Goal: Task Accomplishment & Management: Manage account settings

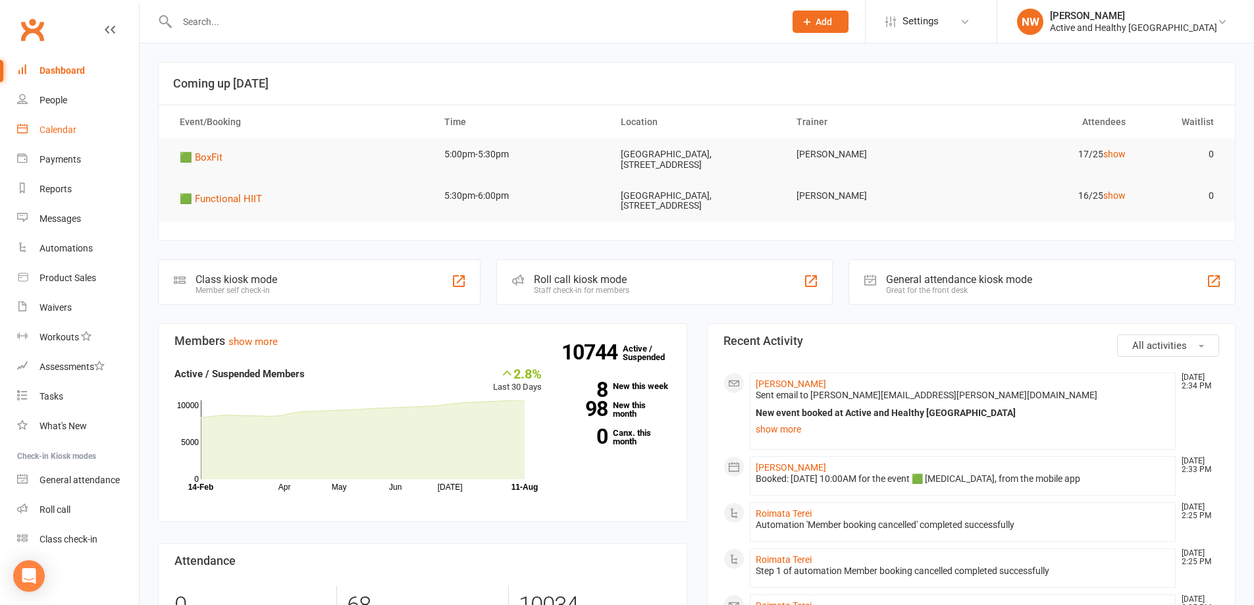
click at [83, 119] on link "Calendar" at bounding box center [78, 130] width 122 height 30
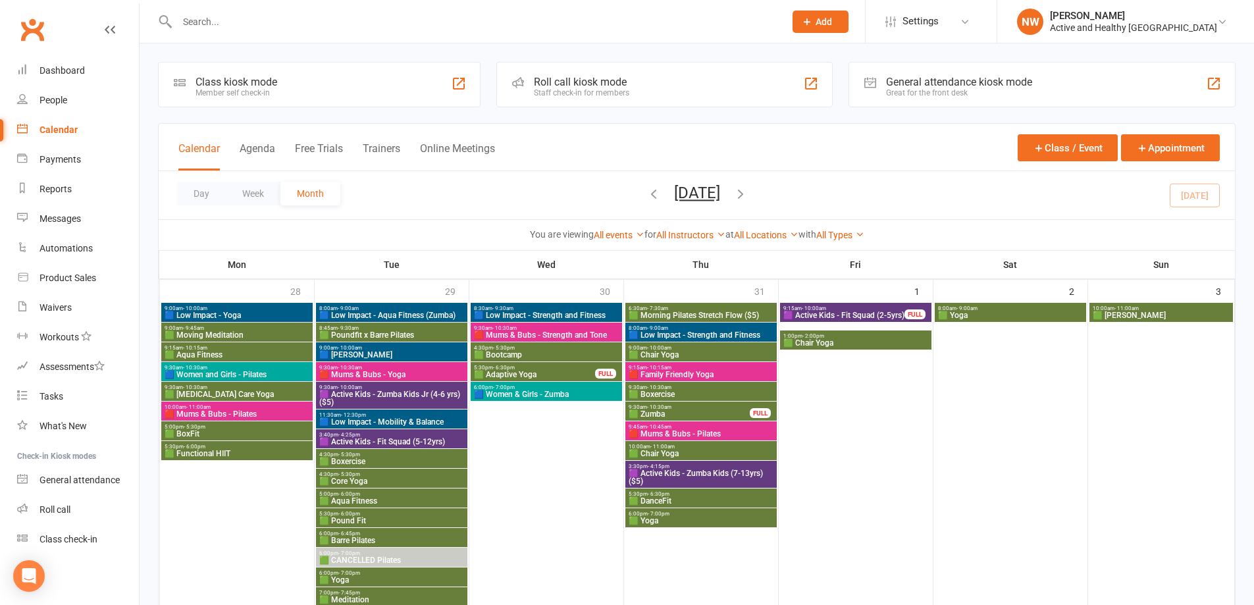
click at [647, 190] on icon "button" at bounding box center [654, 193] width 14 height 14
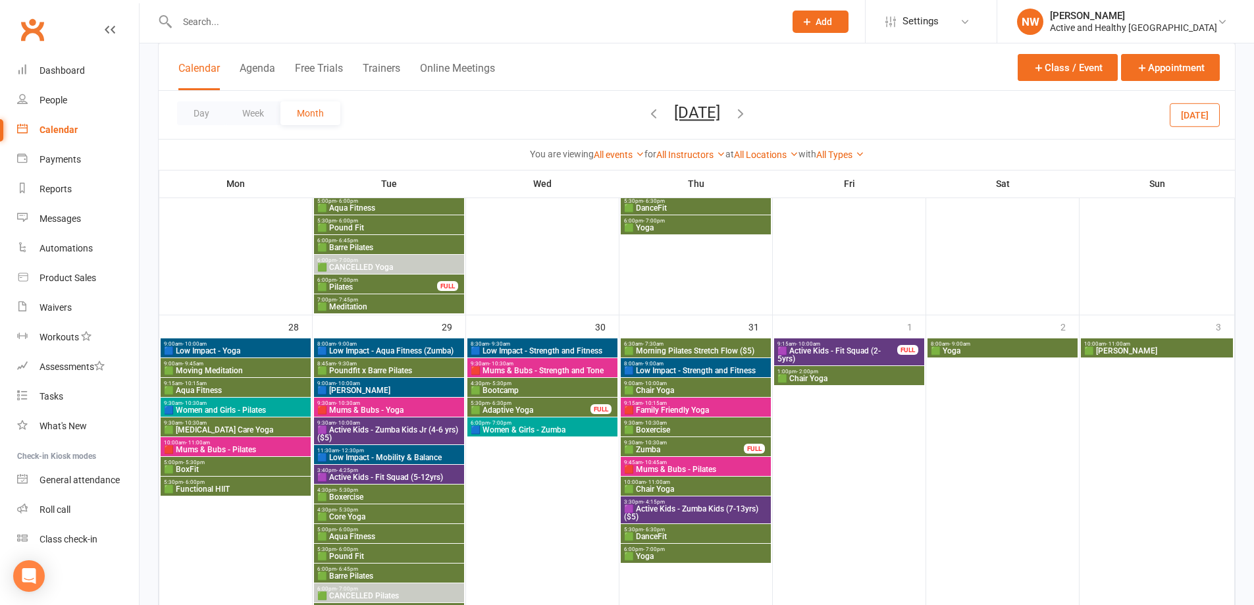
scroll to position [724, 0]
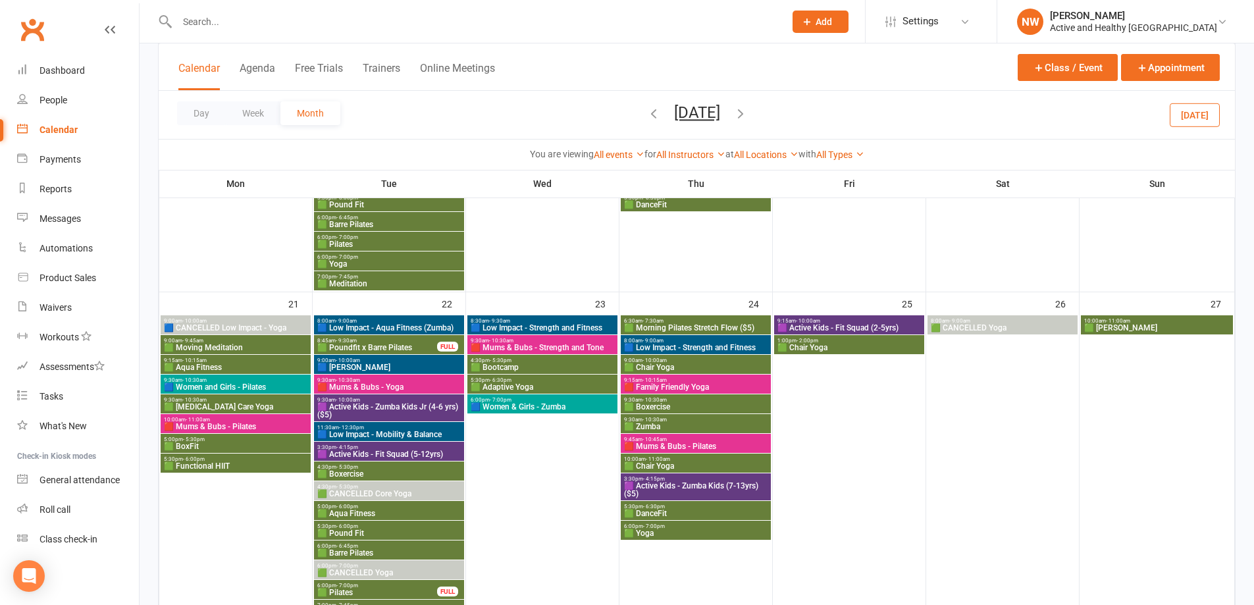
click at [647, 103] on button "button" at bounding box center [654, 114] width 14 height 23
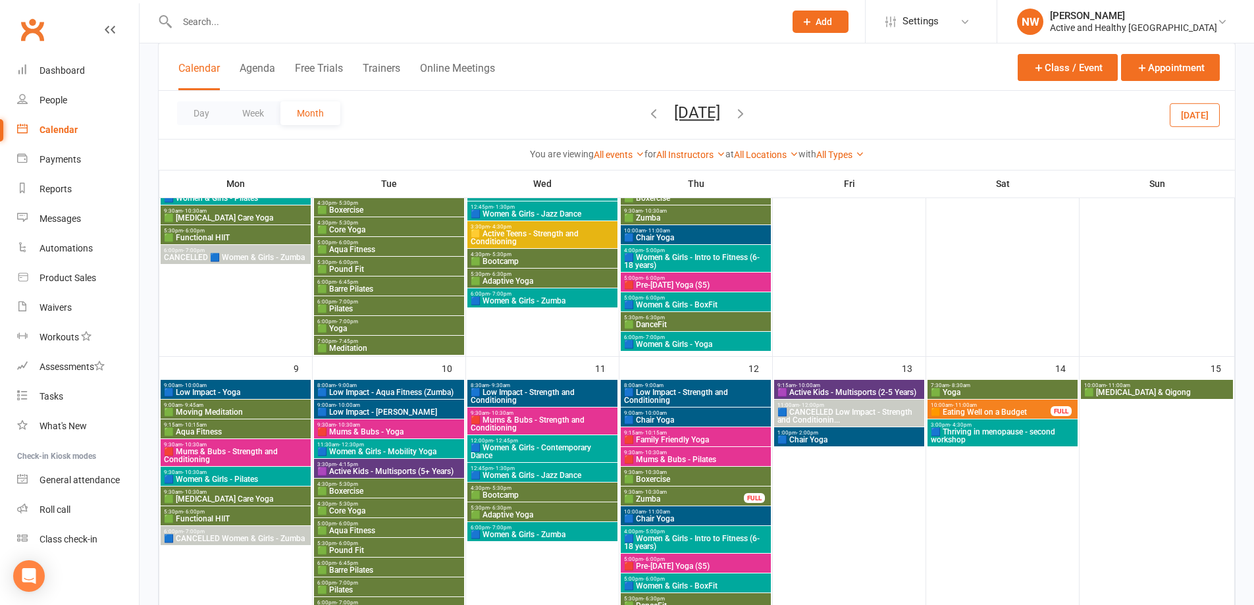
scroll to position [638, 0]
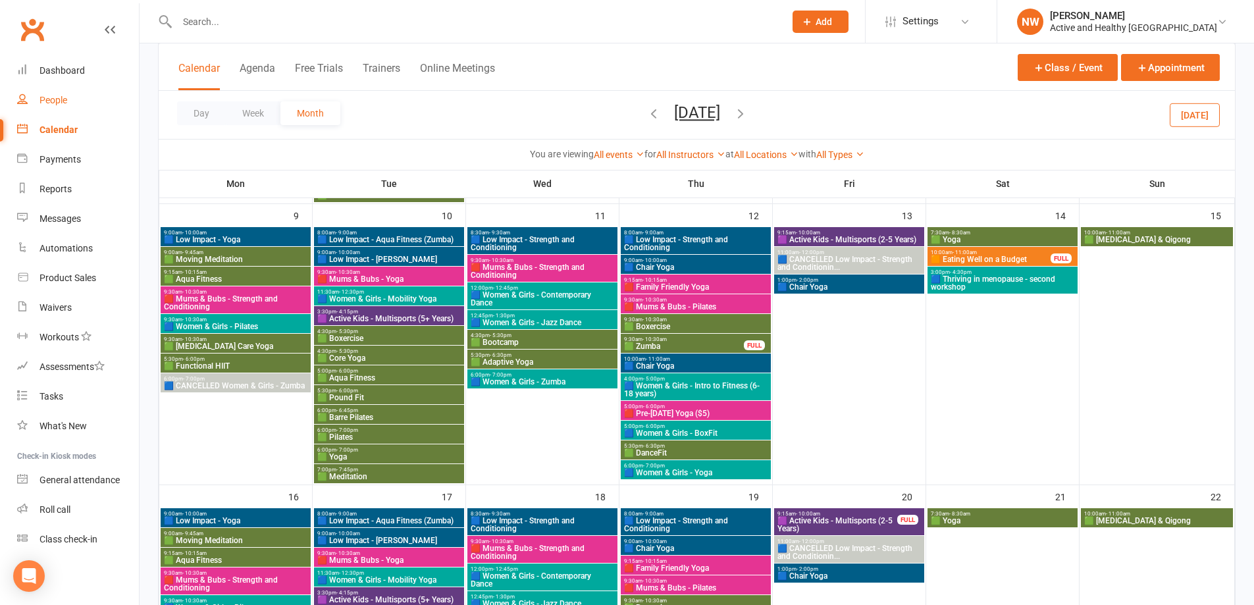
click at [70, 92] on link "People" at bounding box center [78, 101] width 122 height 30
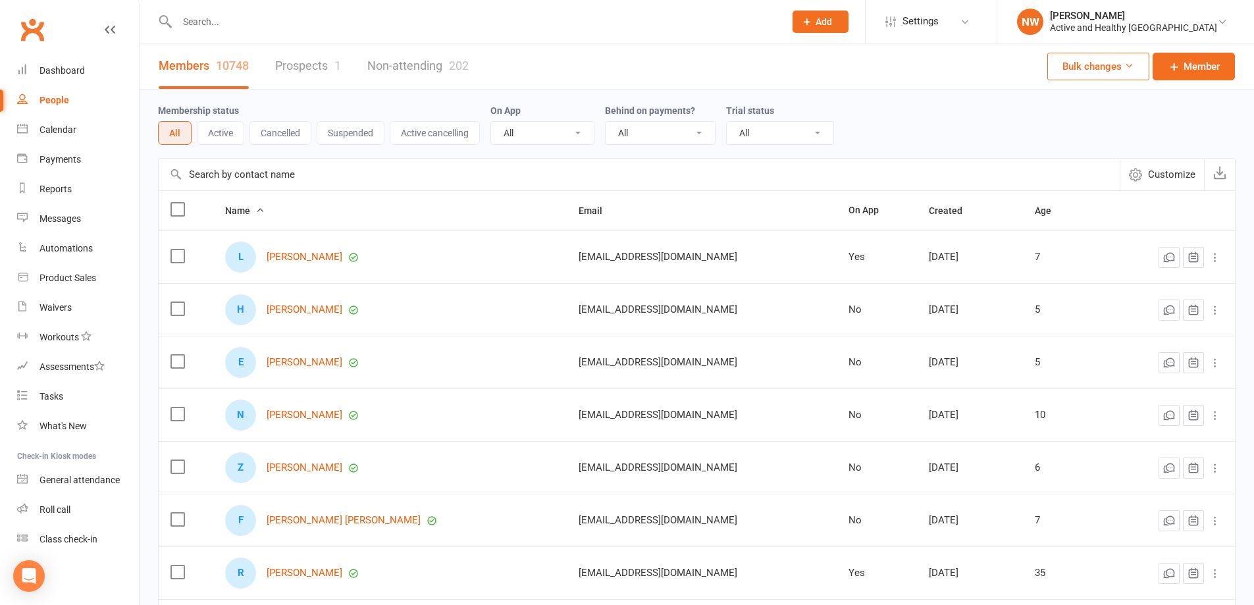
click at [248, 180] on input "text" at bounding box center [639, 175] width 961 height 32
paste input "[PERSON_NAME]"
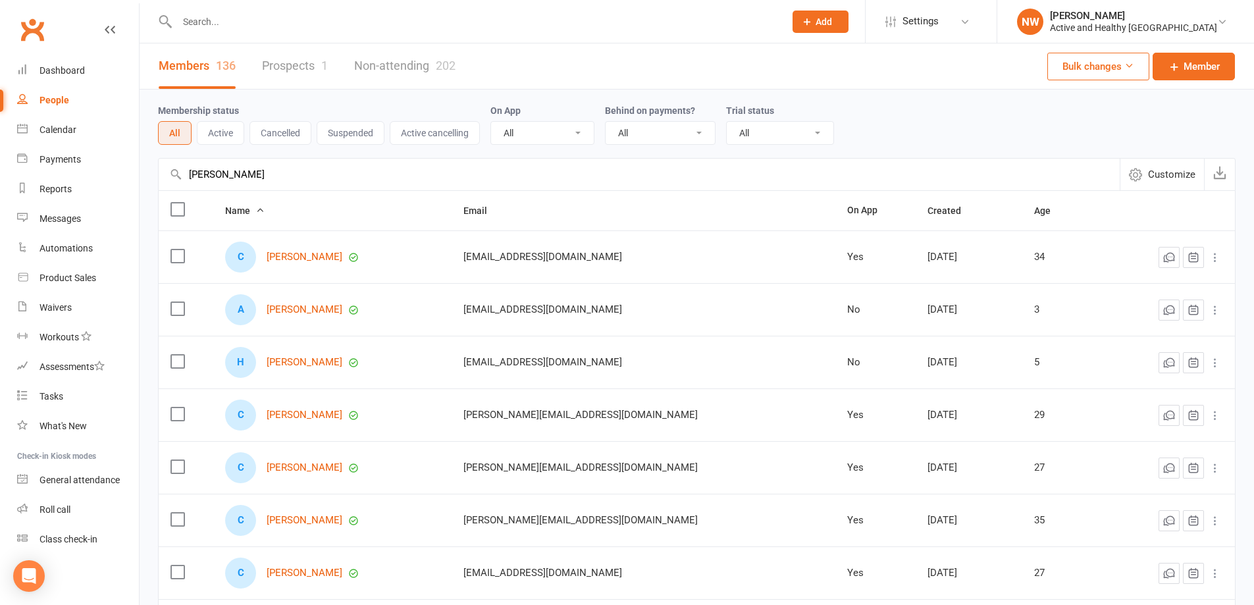
type input "[PERSON_NAME]"
click at [413, 63] on link "Non-attending 202" at bounding box center [404, 65] width 101 height 45
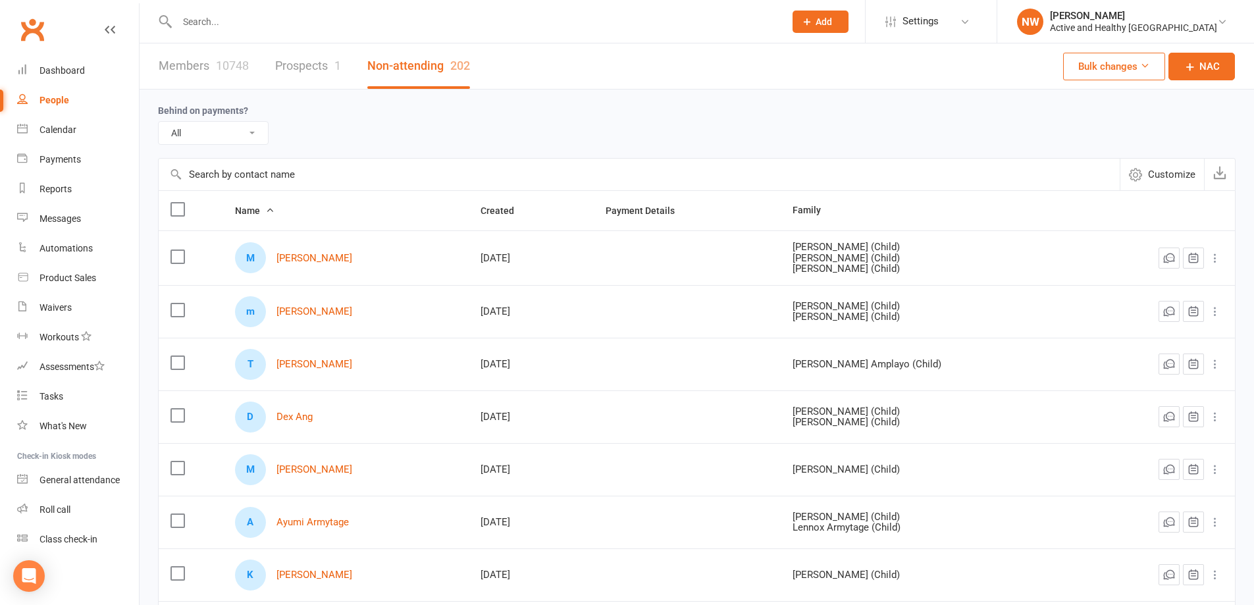
click at [212, 173] on input "text" at bounding box center [639, 175] width 961 height 32
paste input "[PERSON_NAME]"
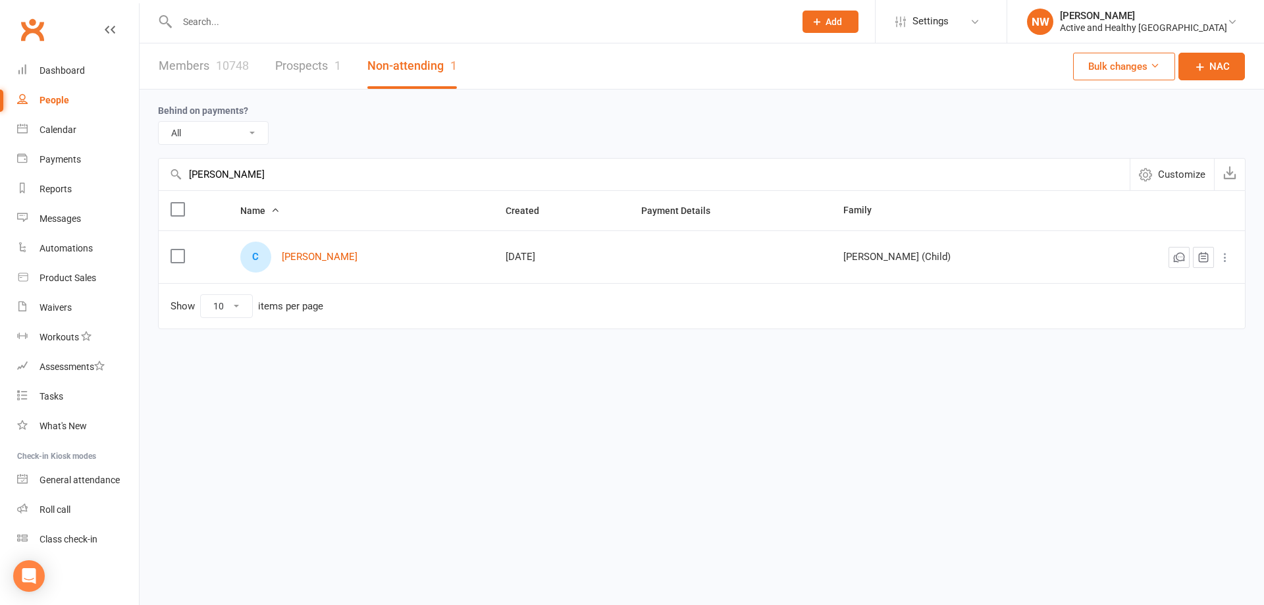
type input "[PERSON_NAME]"
click at [49, 126] on div "Calendar" at bounding box center [58, 129] width 37 height 11
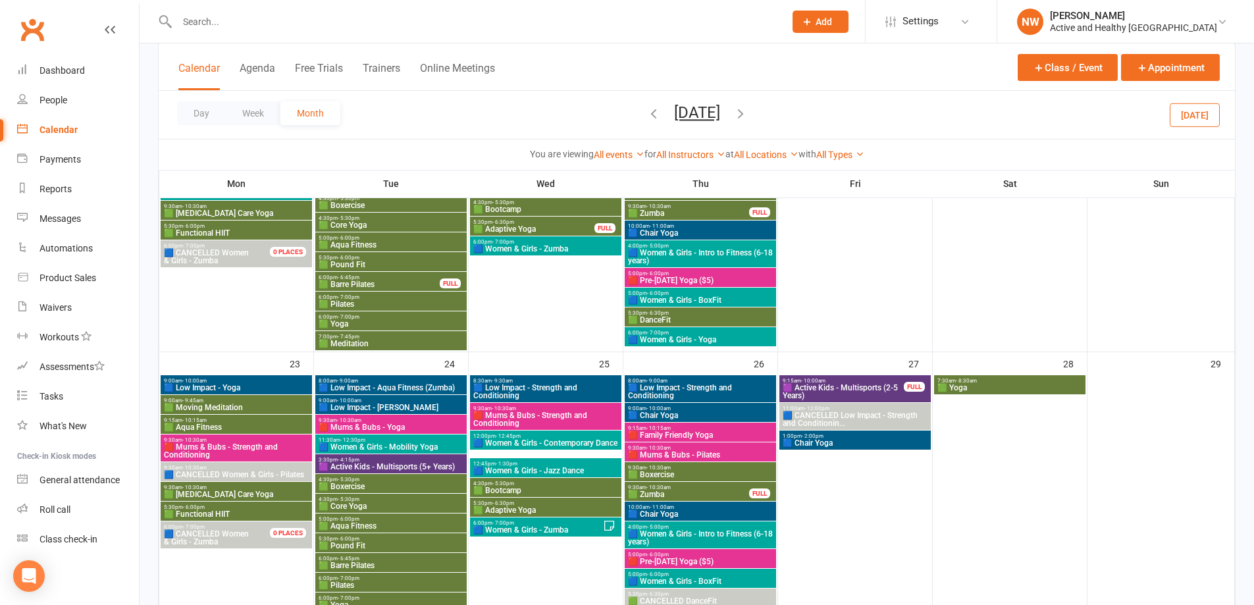
scroll to position [1053, 0]
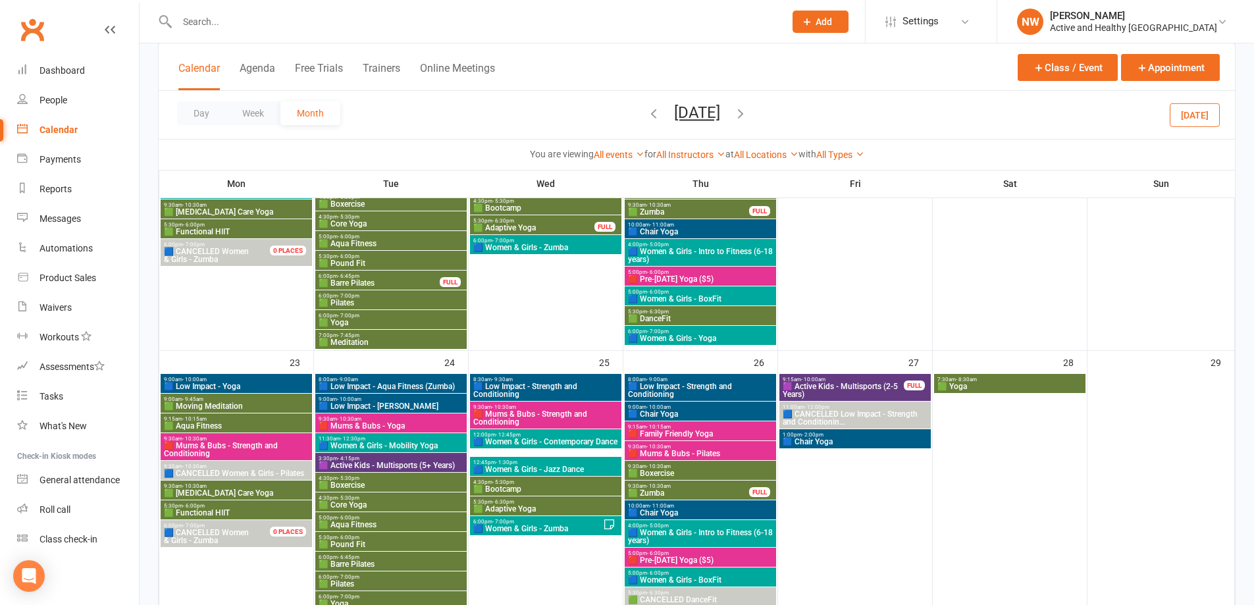
click at [748, 113] on icon "button" at bounding box center [740, 113] width 14 height 14
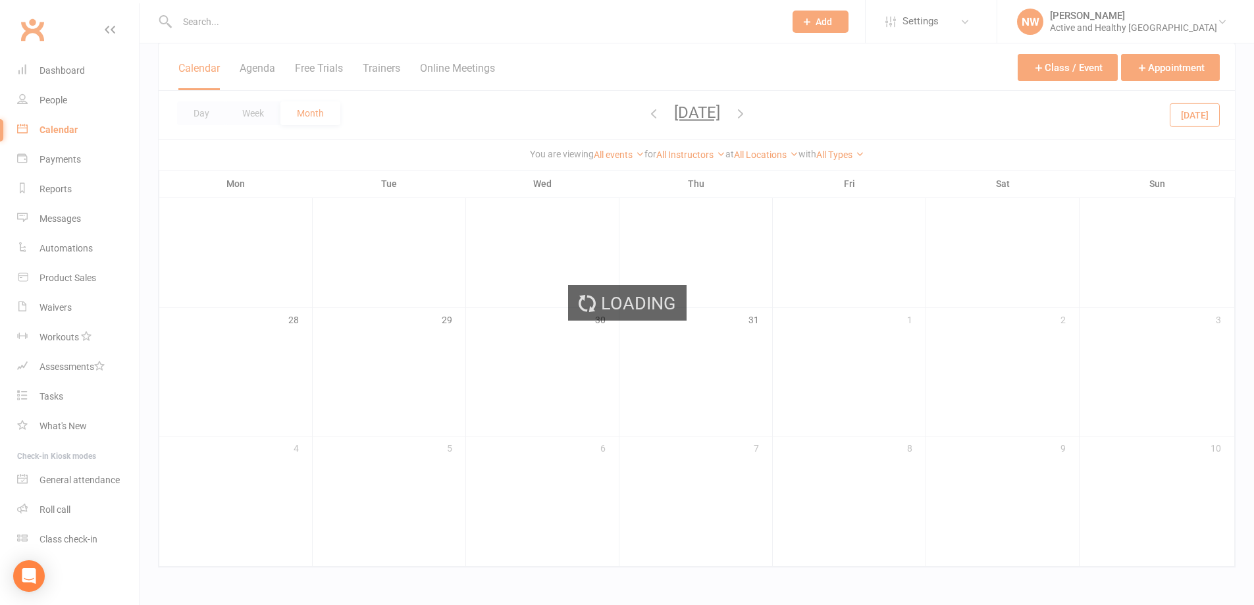
click at [757, 113] on div "Loading" at bounding box center [627, 302] width 1254 height 605
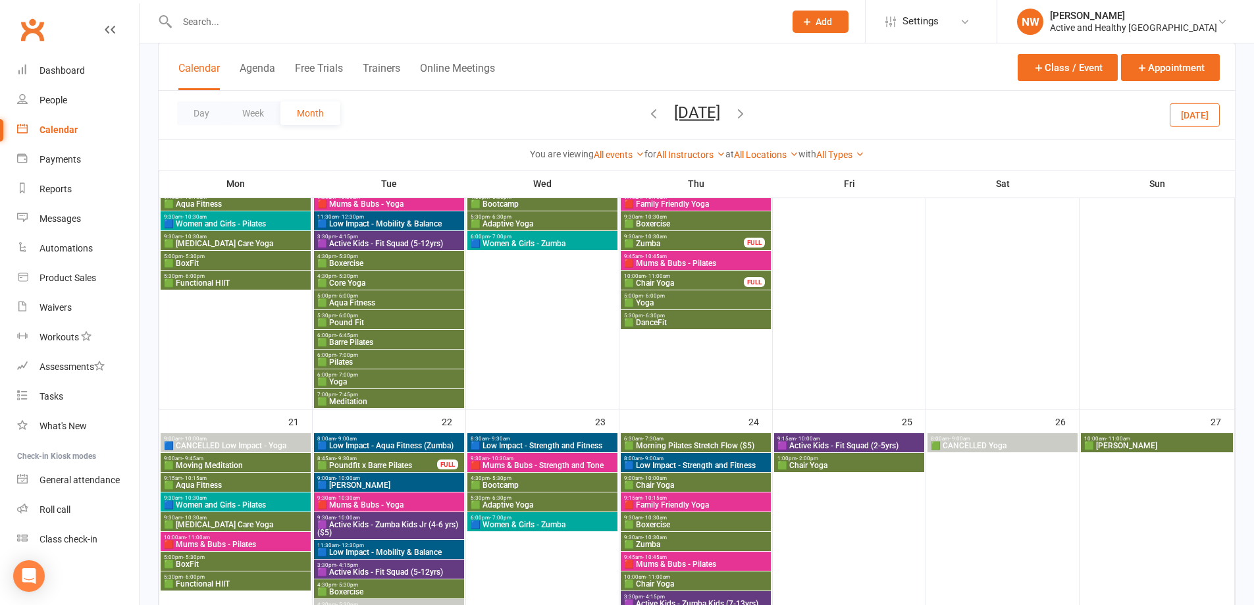
click at [748, 112] on icon "button" at bounding box center [740, 113] width 14 height 14
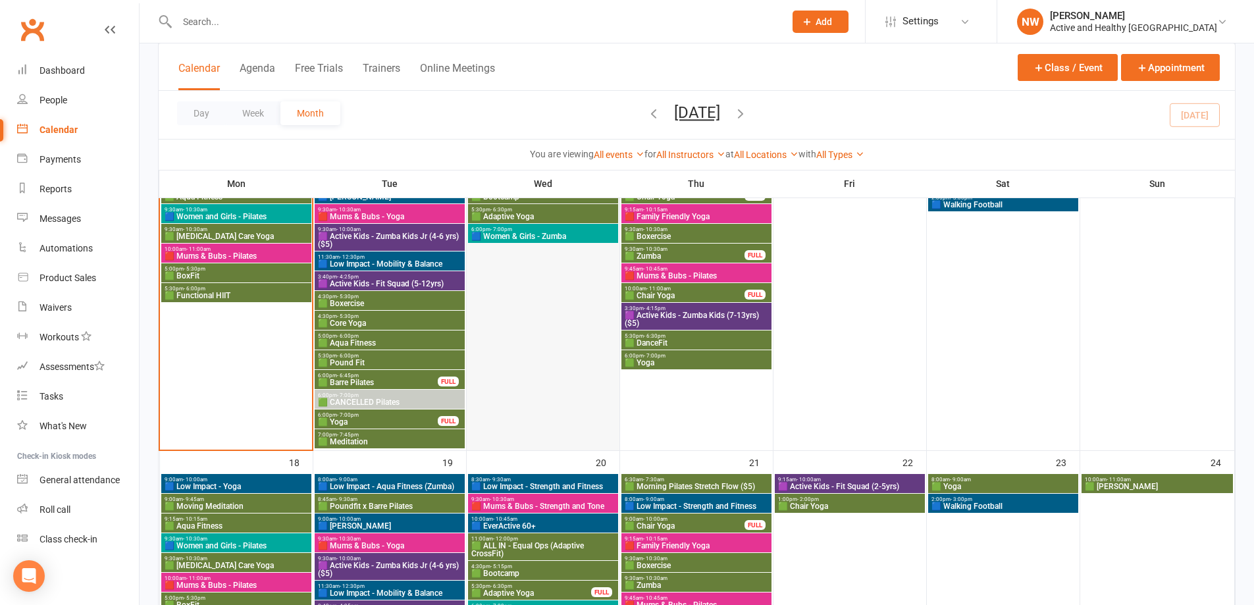
scroll to position [1015, 0]
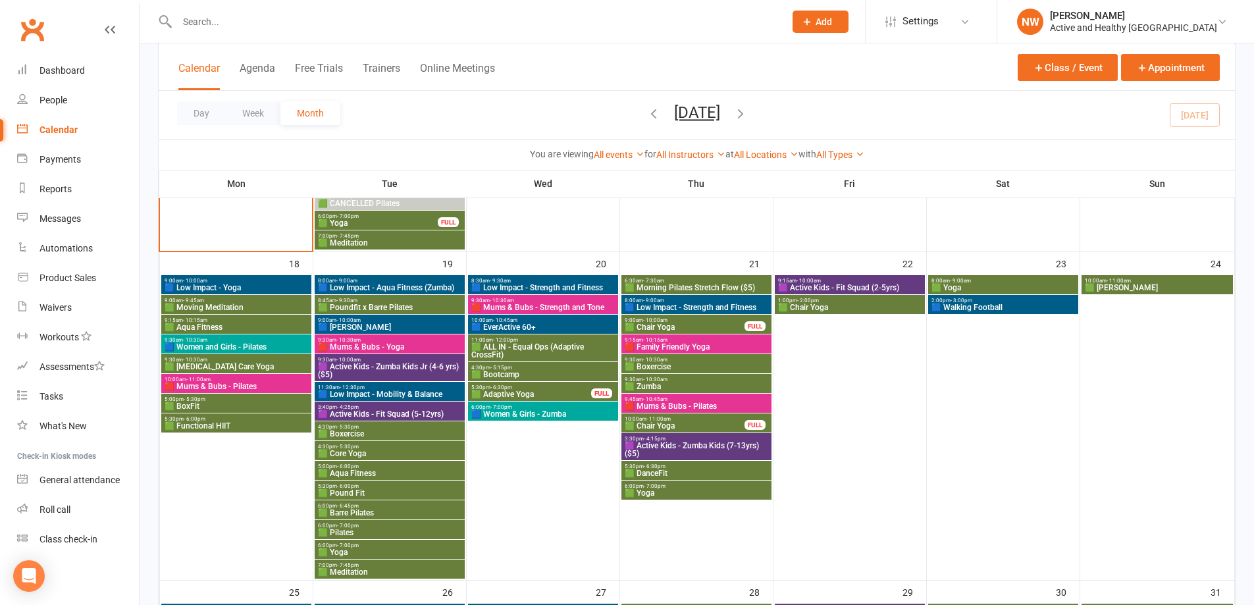
click at [526, 325] on span "🟦 EverActive 60+" at bounding box center [543, 327] width 145 height 8
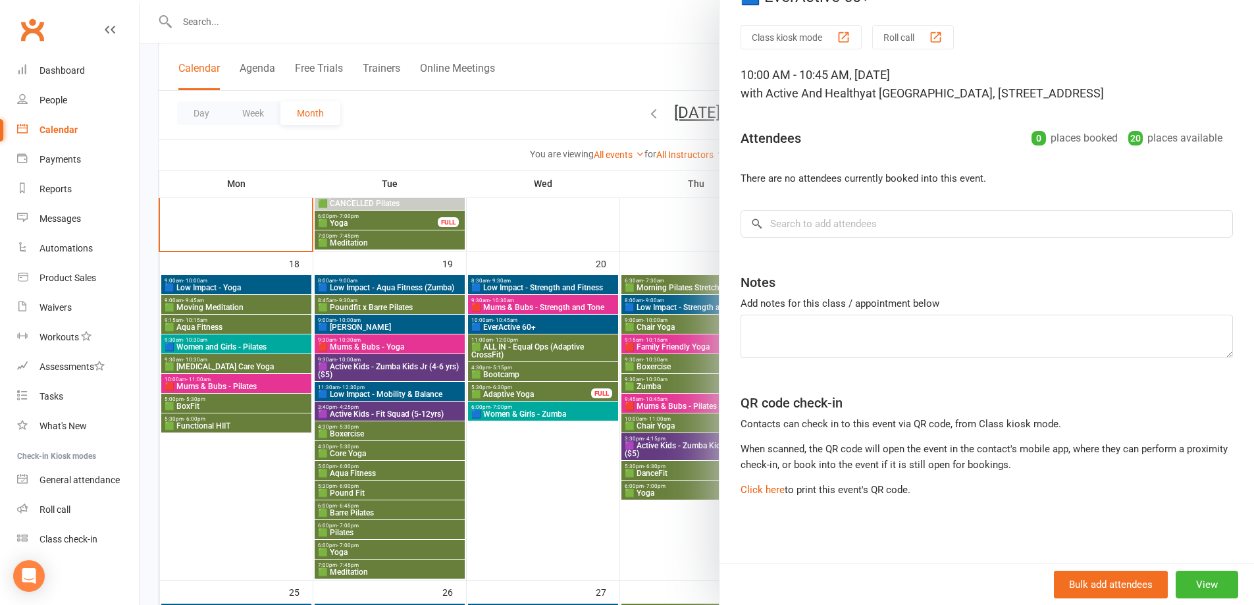
scroll to position [0, 0]
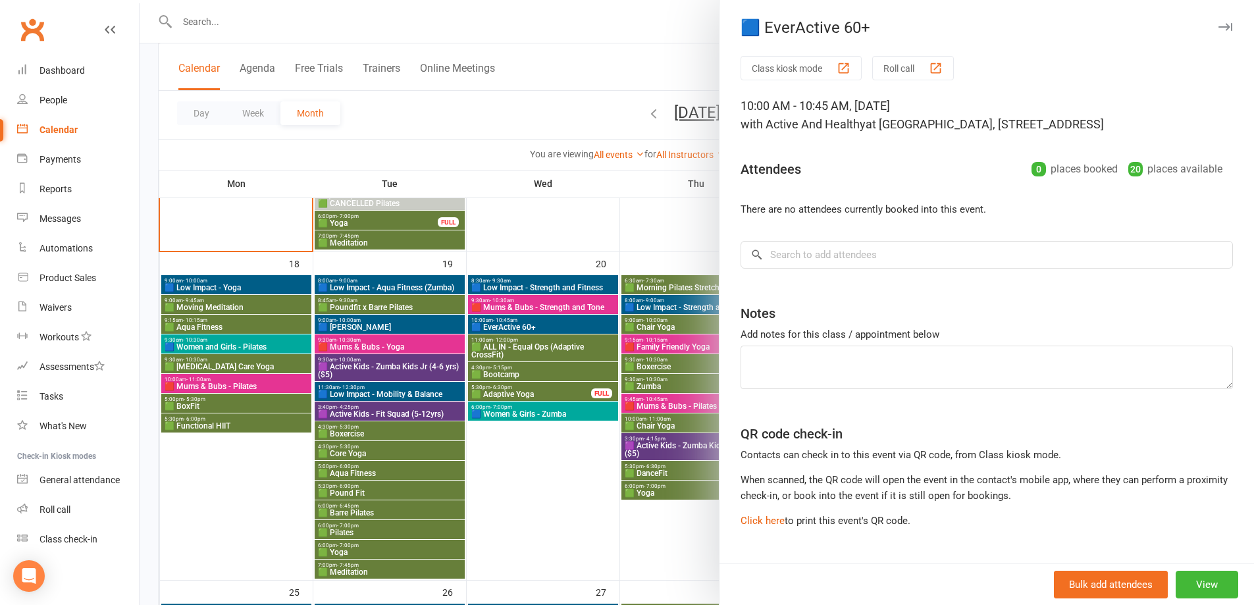
click at [554, 468] on div at bounding box center [697, 302] width 1115 height 605
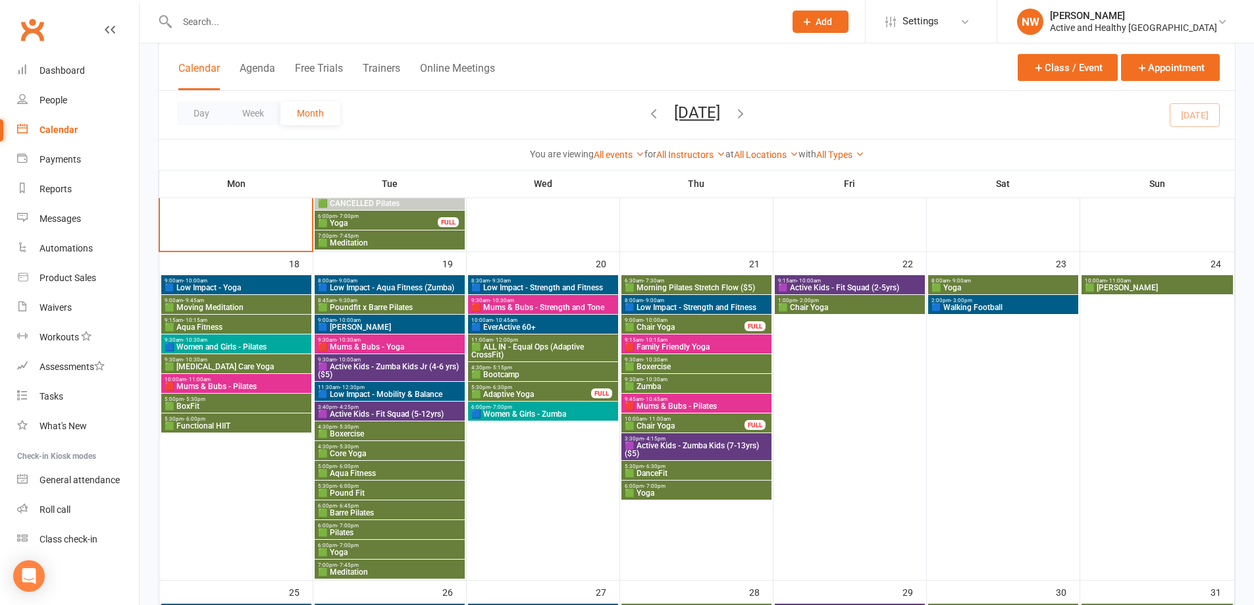
scroll to position [949, 0]
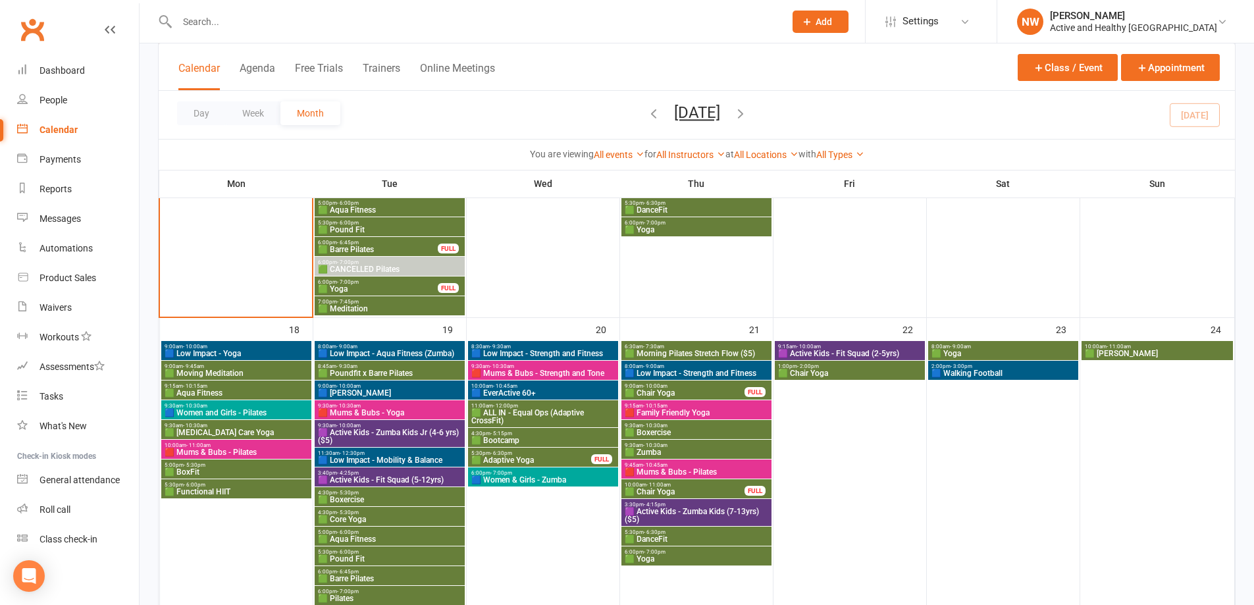
click at [653, 355] on span "🟩 Morning Pilates Stretch Flow ($5)" at bounding box center [696, 354] width 145 height 8
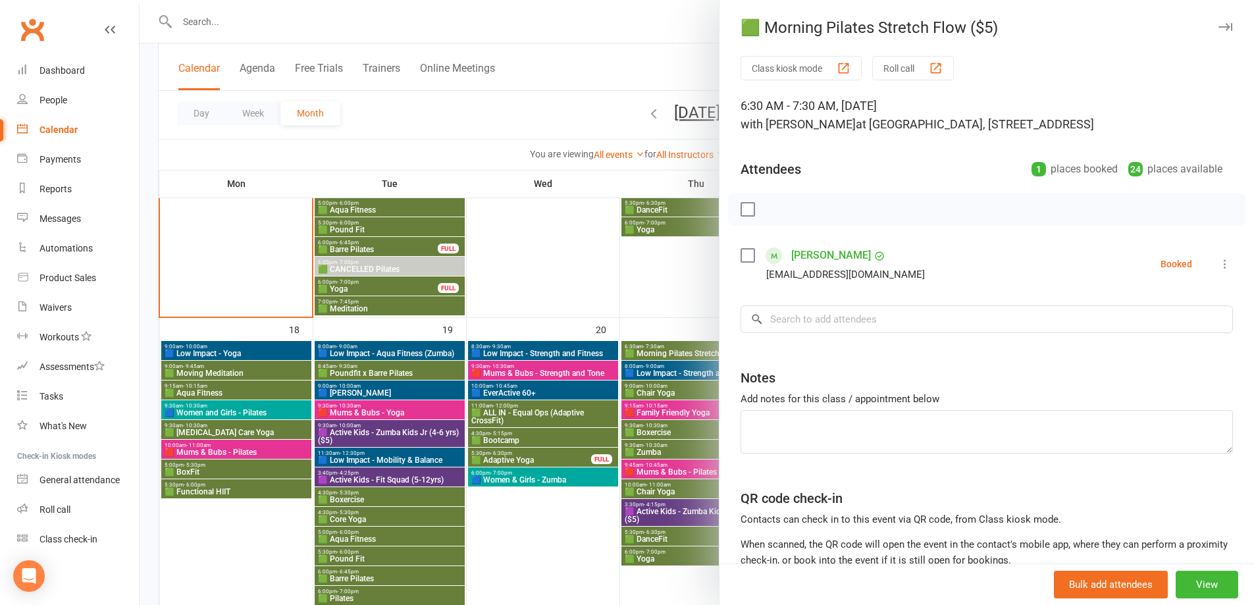
click at [594, 298] on div at bounding box center [697, 302] width 1115 height 605
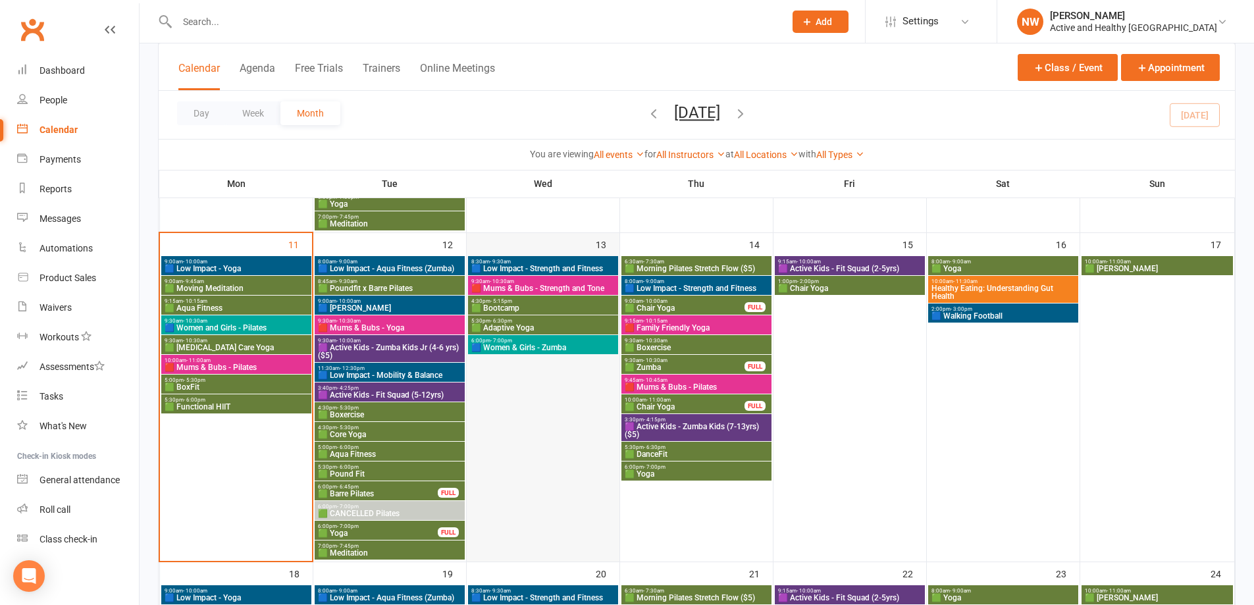
scroll to position [685, 0]
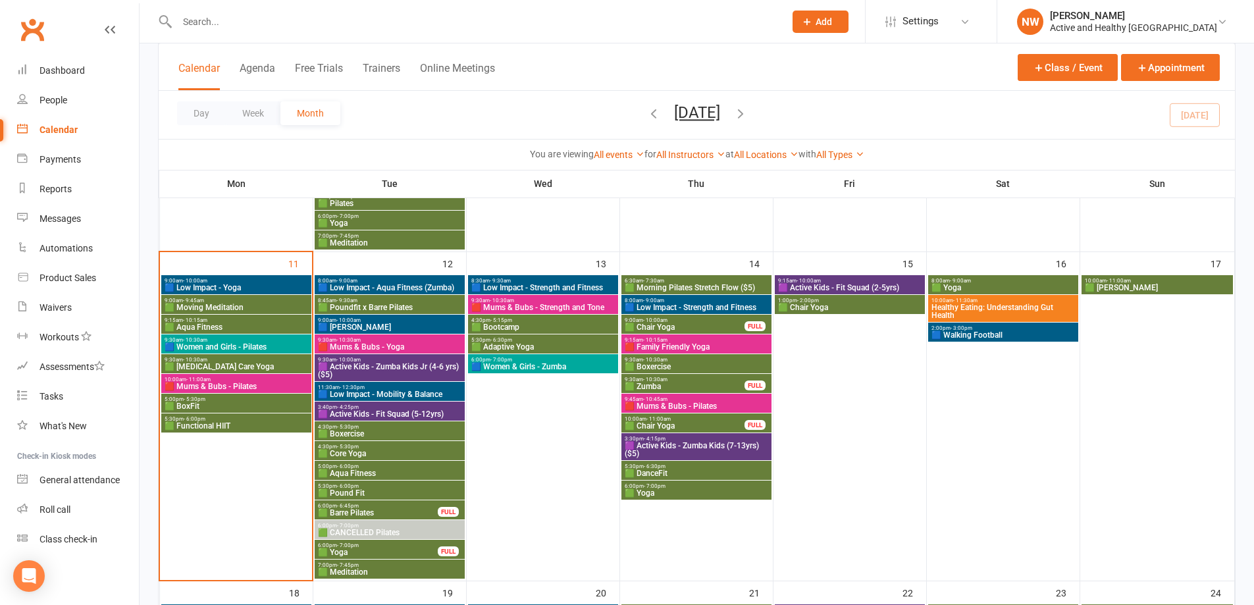
click at [691, 280] on span "6:30am - 7:30am" at bounding box center [696, 281] width 145 height 6
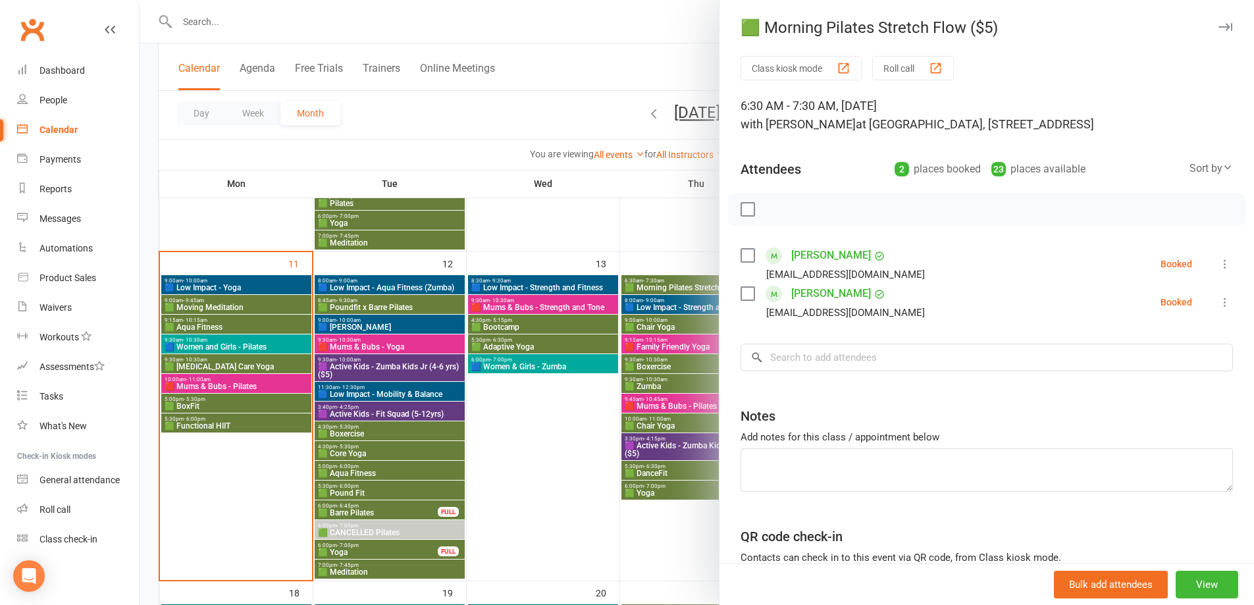
click at [546, 416] on div at bounding box center [697, 302] width 1115 height 605
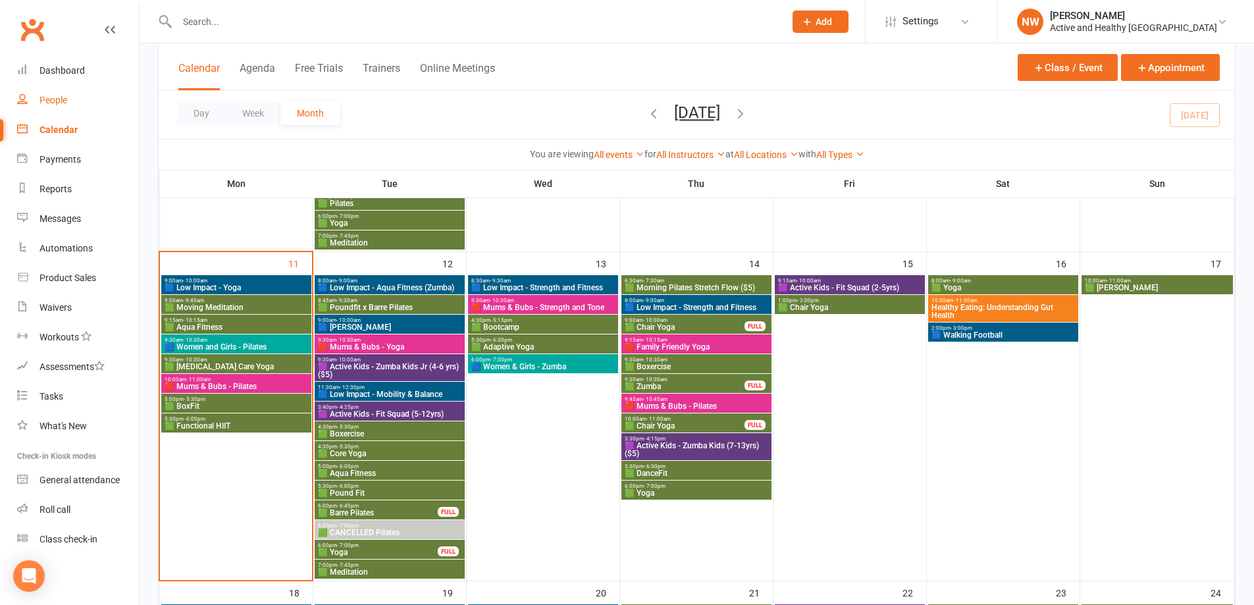
click at [55, 95] on div "People" at bounding box center [54, 100] width 28 height 11
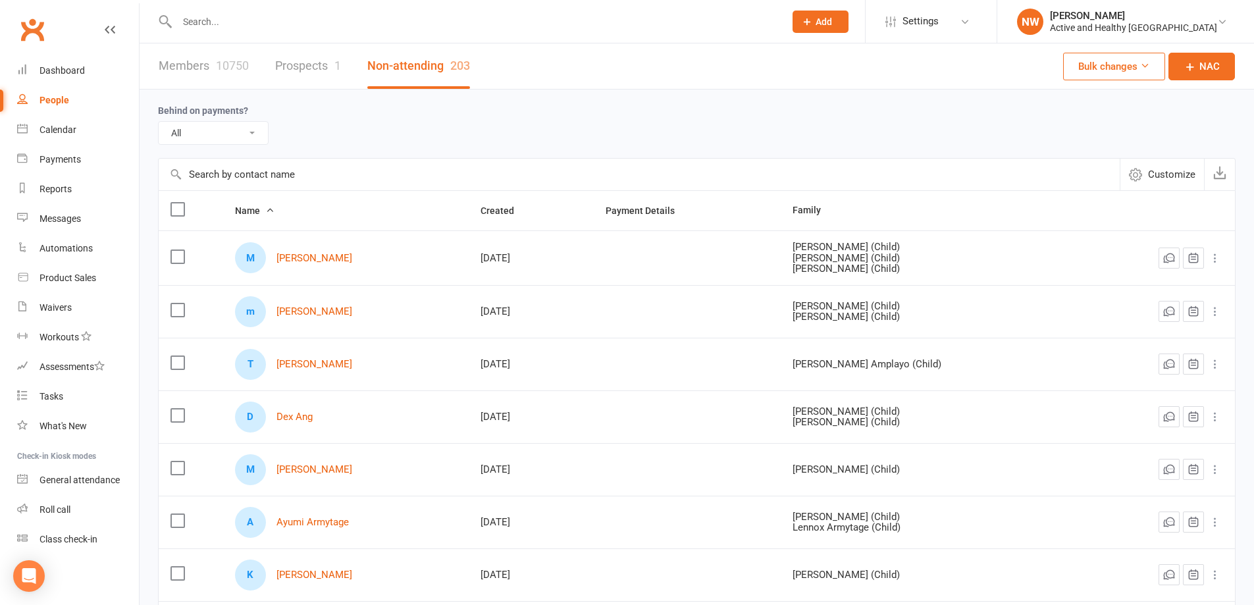
click at [304, 183] on input "text" at bounding box center [639, 175] width 961 height 32
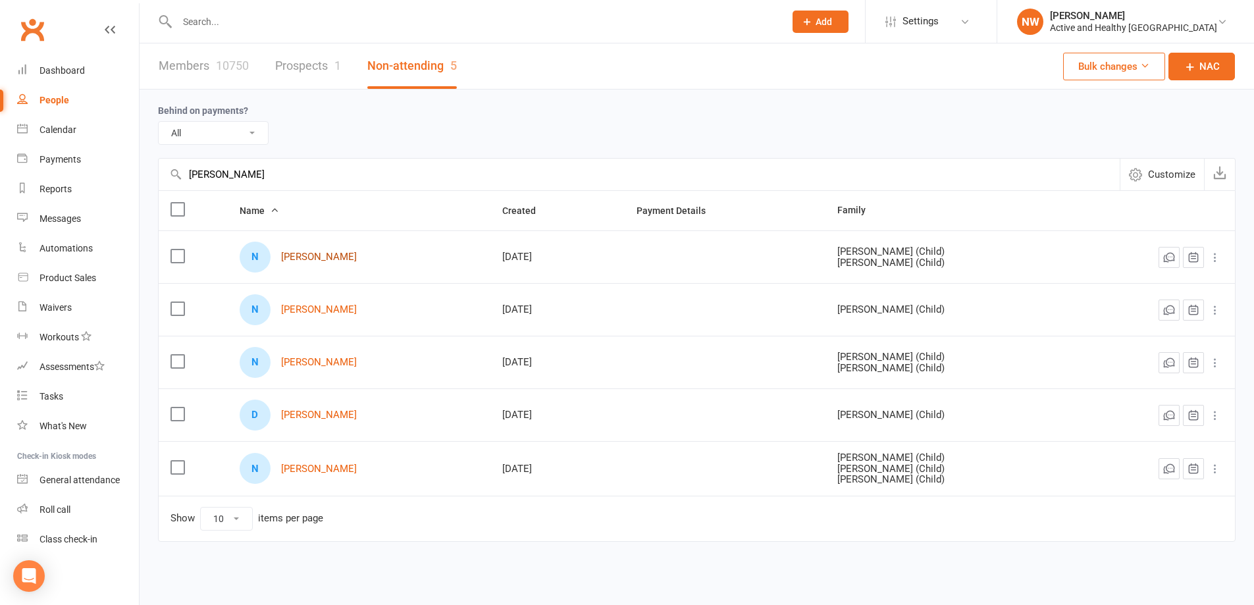
type input "[PERSON_NAME]"
click at [332, 253] on link "[PERSON_NAME]" at bounding box center [319, 256] width 76 height 11
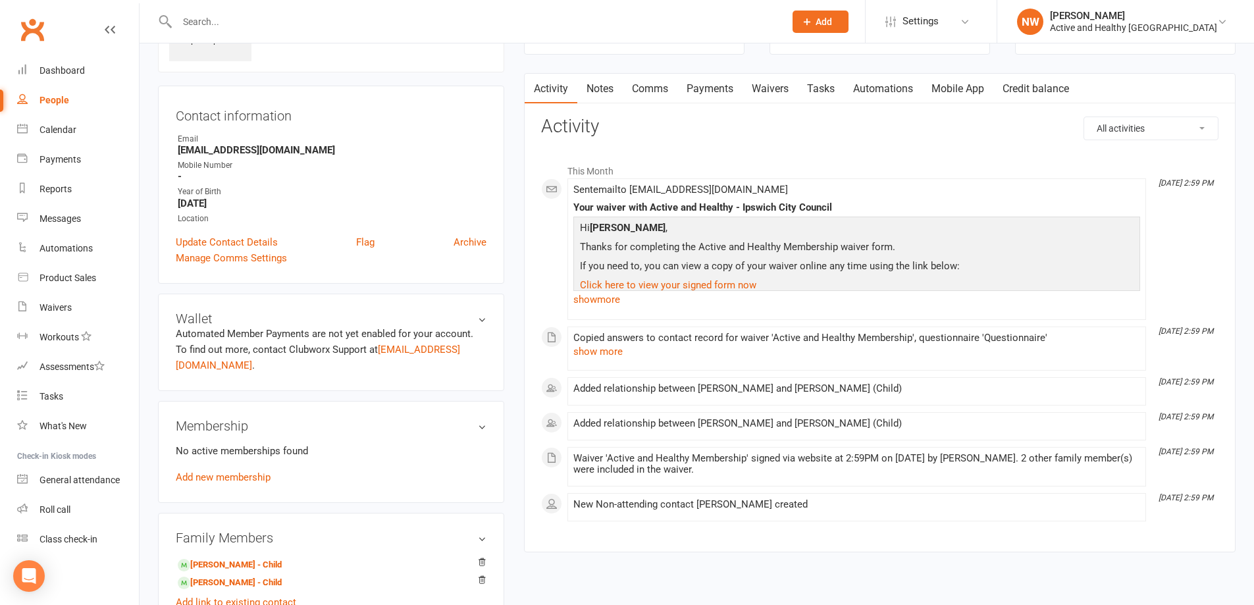
scroll to position [66, 0]
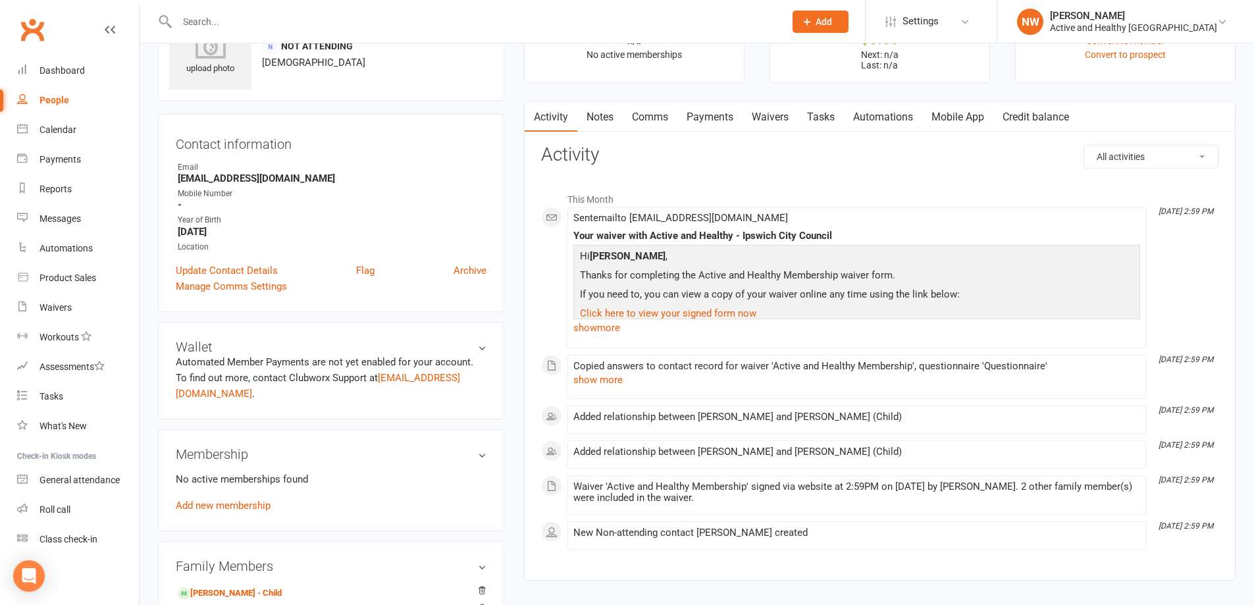
click at [956, 113] on link "Mobile App" at bounding box center [957, 117] width 71 height 30
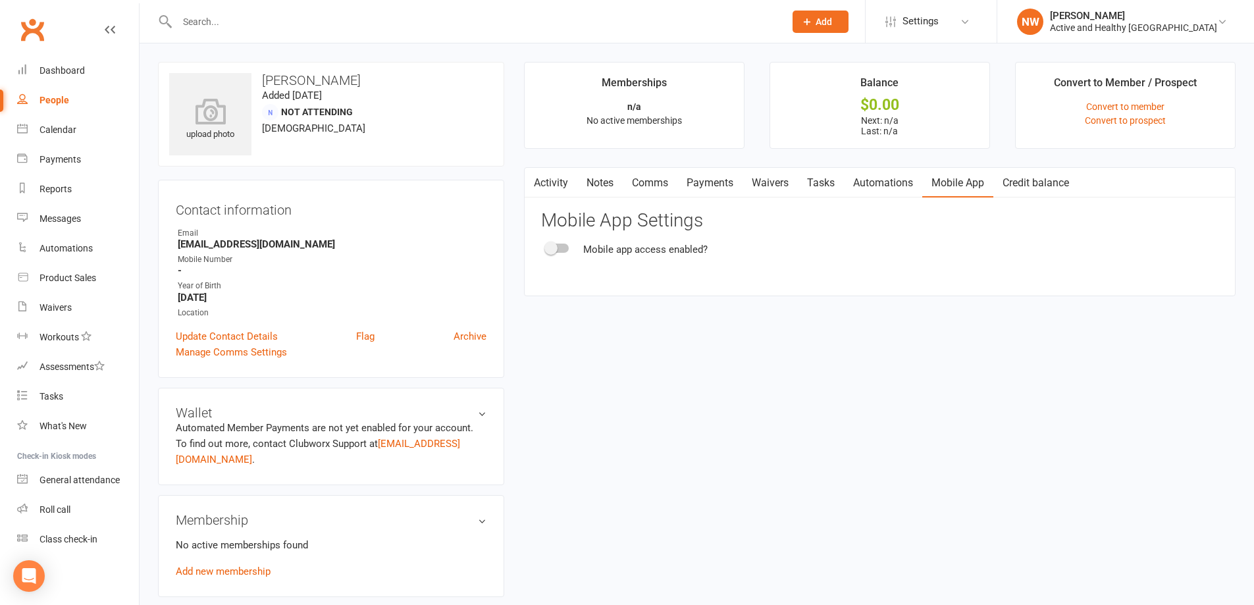
click at [559, 250] on div at bounding box center [557, 248] width 22 height 9
click at [546, 246] on input "checkbox" at bounding box center [546, 246] width 0 height 0
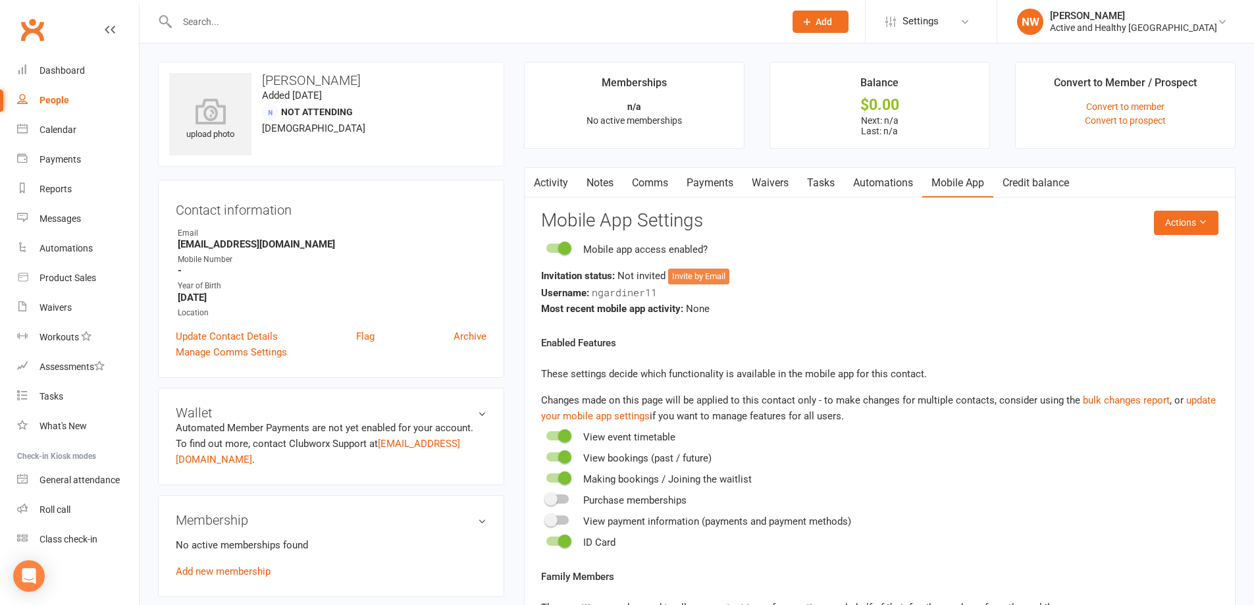
click at [702, 280] on button "Invite by Email" at bounding box center [698, 277] width 61 height 16
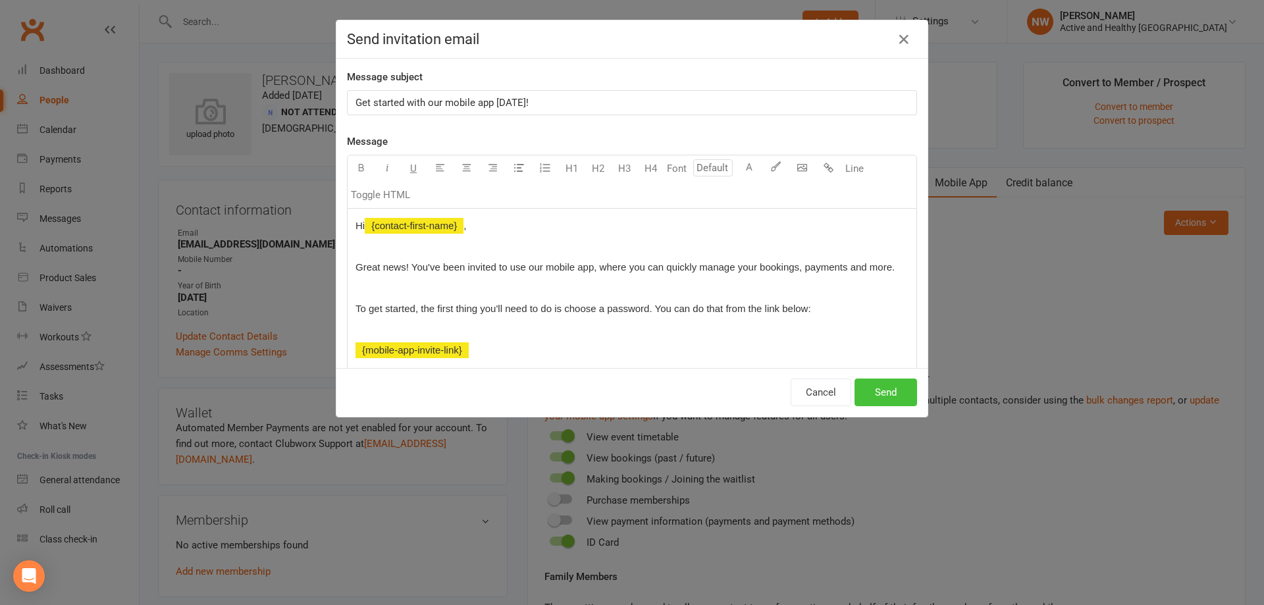
drag, startPoint x: 889, startPoint y: 386, endPoint x: 885, endPoint y: 379, distance: 7.7
click at [888, 386] on button "Send" at bounding box center [886, 393] width 63 height 28
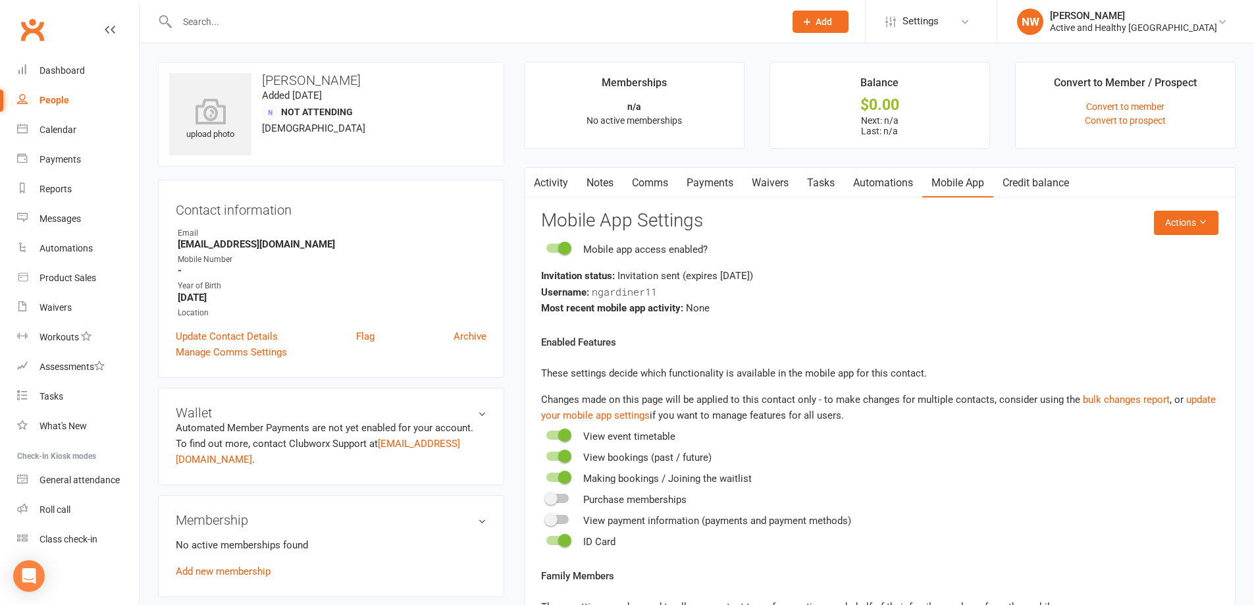
click at [68, 98] on div "People" at bounding box center [55, 100] width 30 height 11
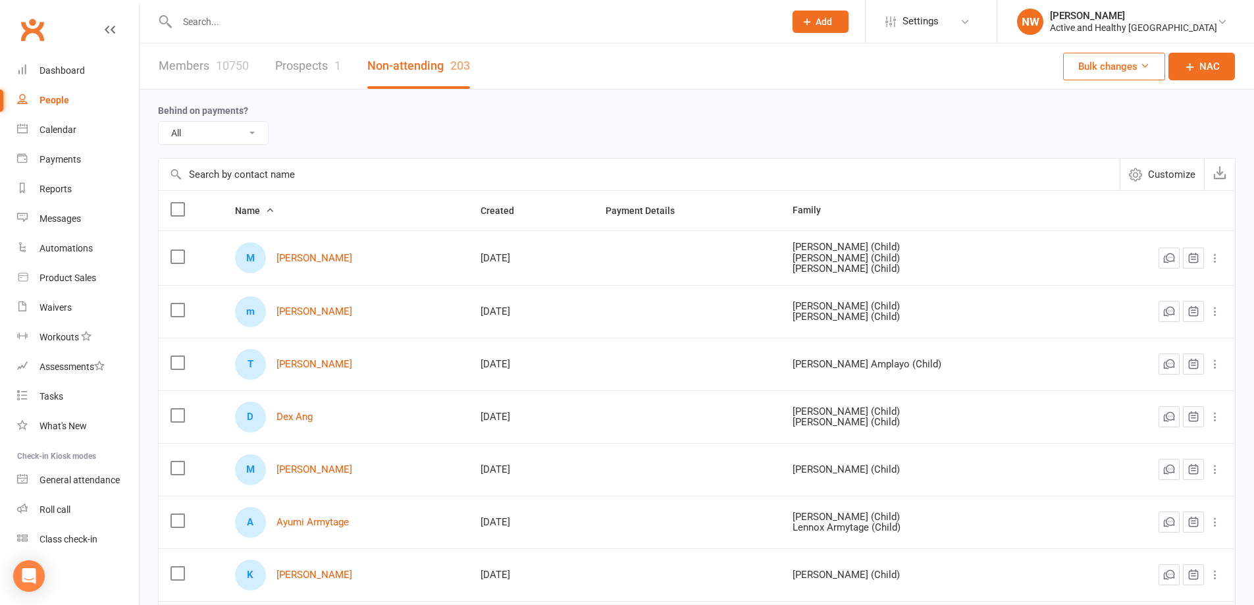
click at [233, 72] on div "10750" at bounding box center [232, 66] width 33 height 14
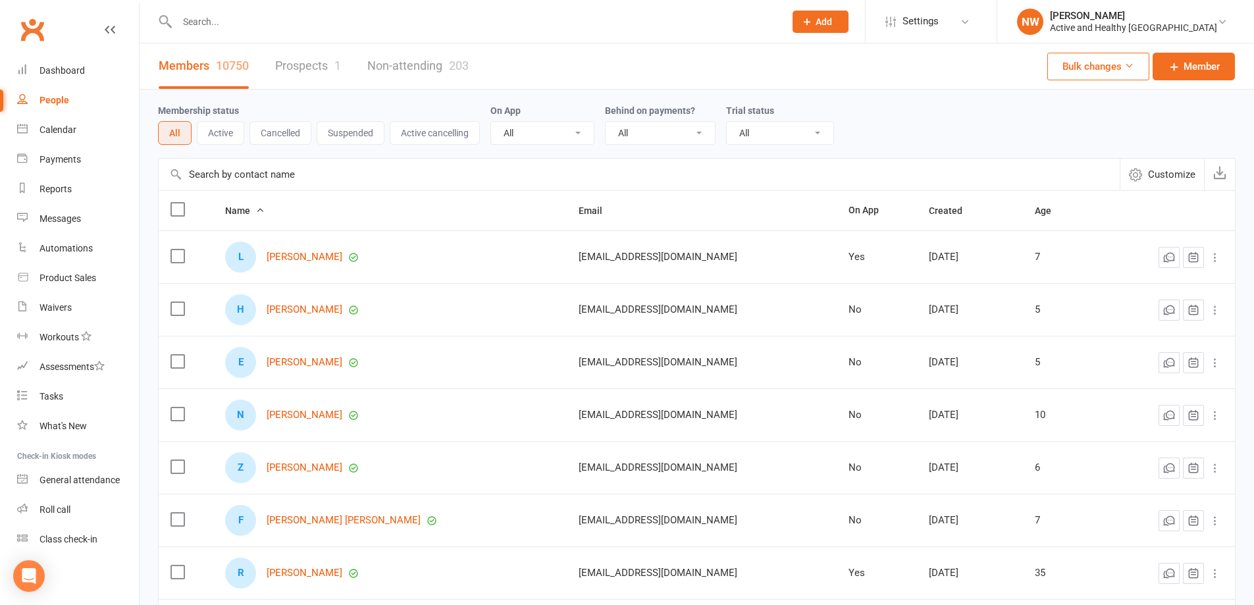
click at [427, 61] on link "Non-attending 203" at bounding box center [417, 65] width 101 height 45
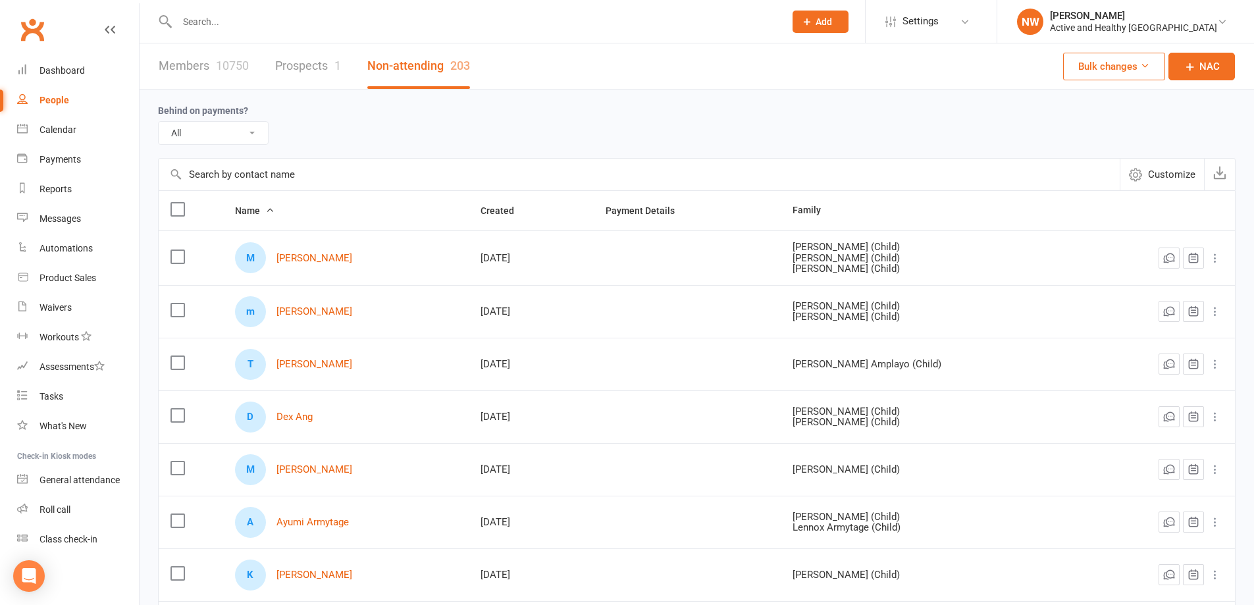
click at [209, 58] on link "Members 10750" at bounding box center [204, 65] width 90 height 45
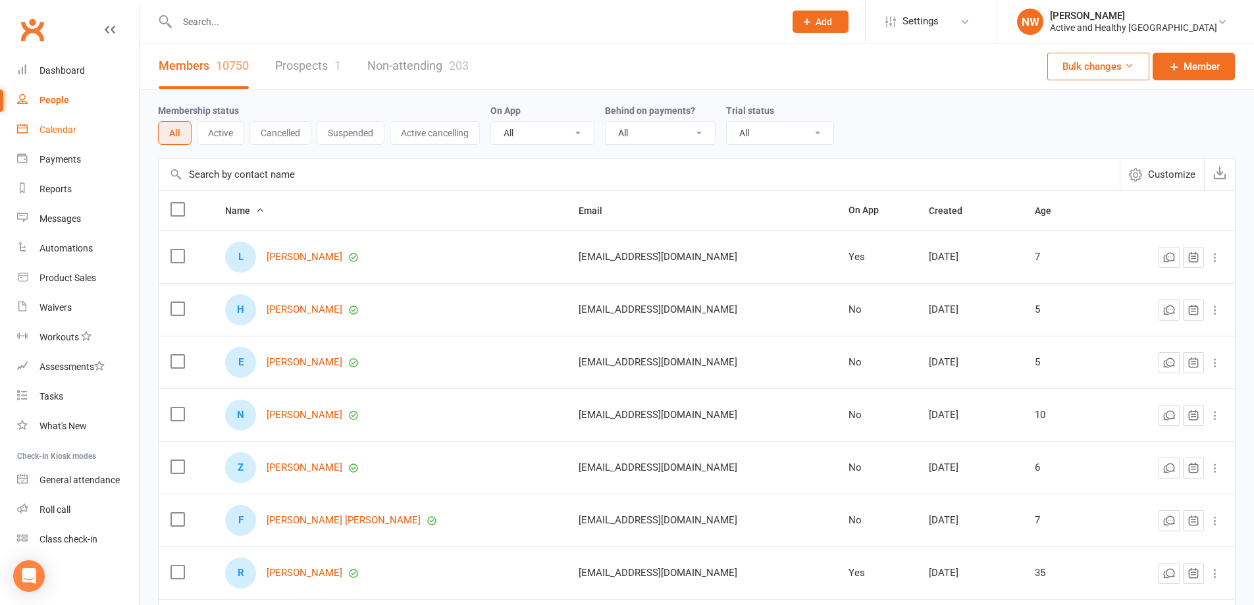
click at [51, 118] on link "Calendar" at bounding box center [78, 130] width 122 height 30
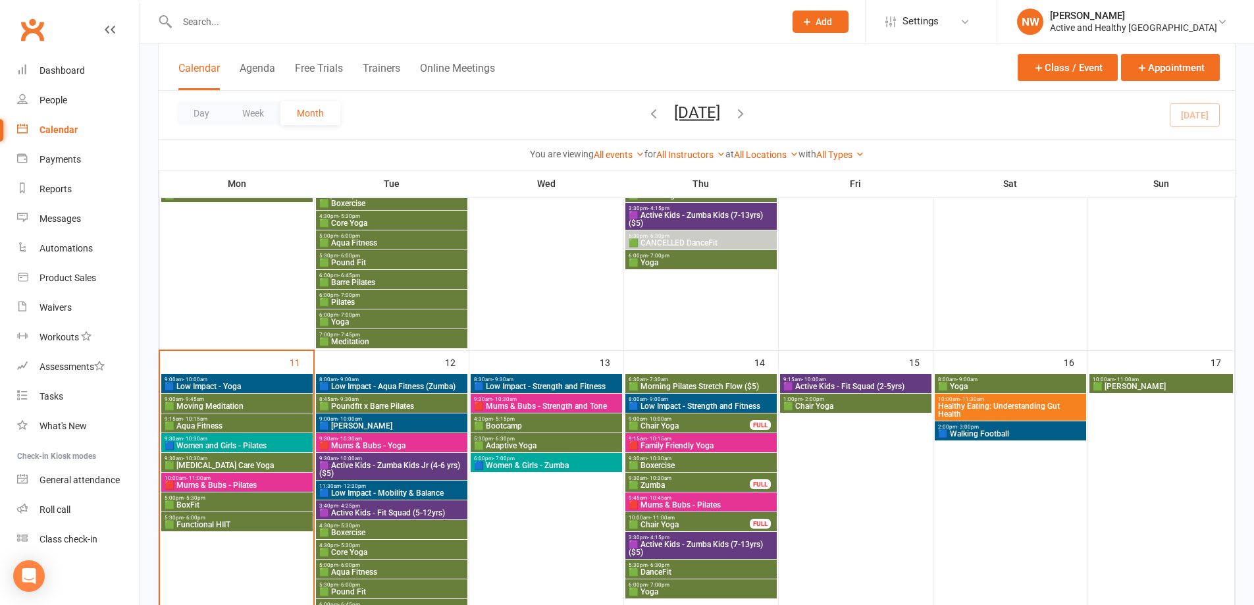
scroll to position [593, 0]
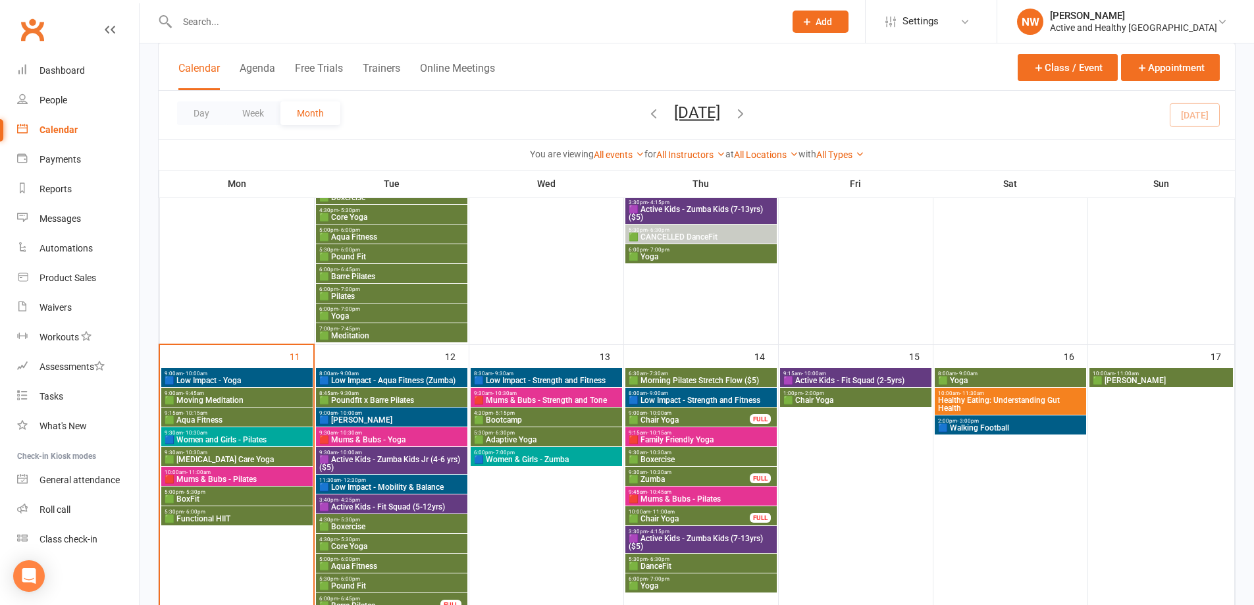
click at [1010, 406] on span "Healthy Eating: Understanding Gut Health" at bounding box center [1010, 404] width 146 height 16
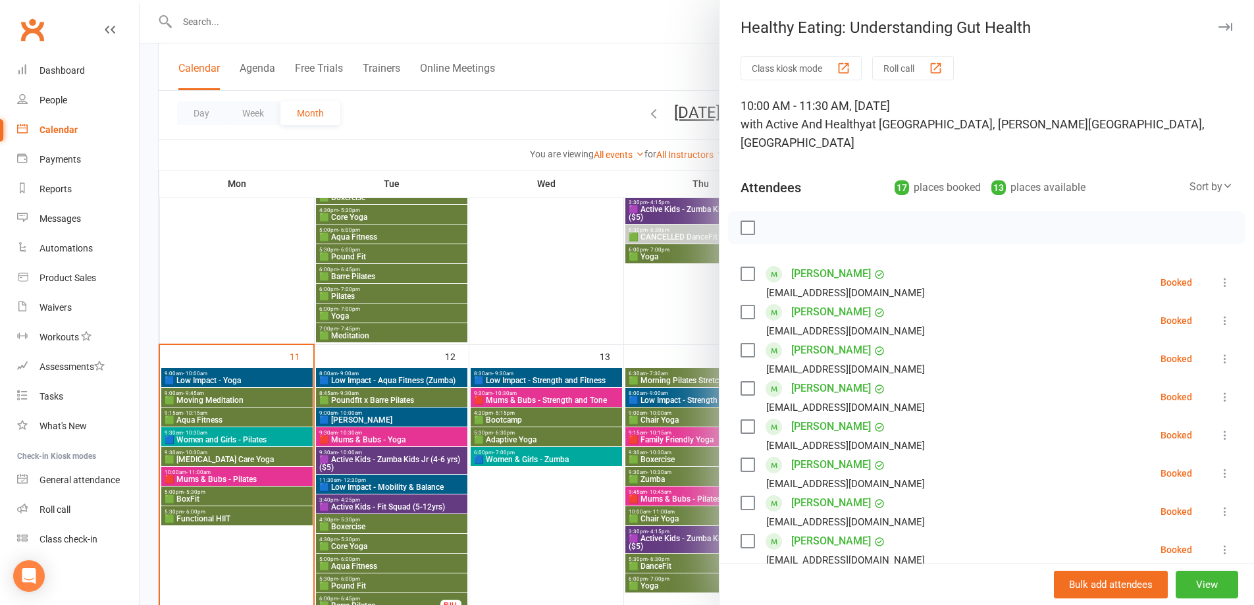
click at [623, 24] on div at bounding box center [697, 302] width 1115 height 605
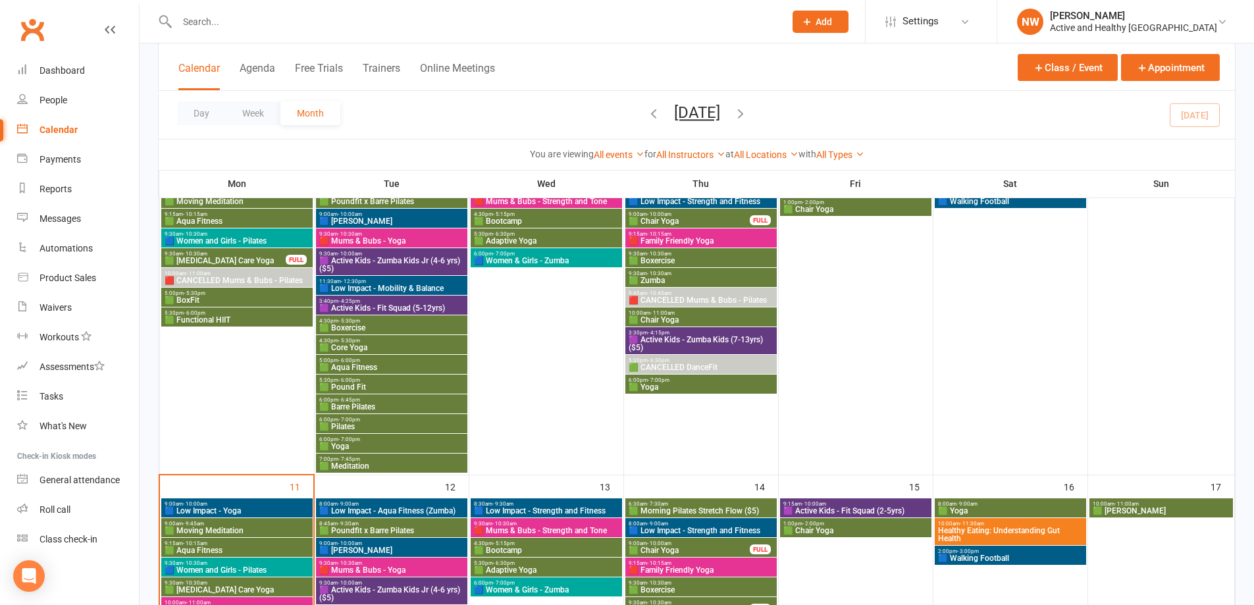
scroll to position [461, 0]
